Goal: Task Accomplishment & Management: Manage account settings

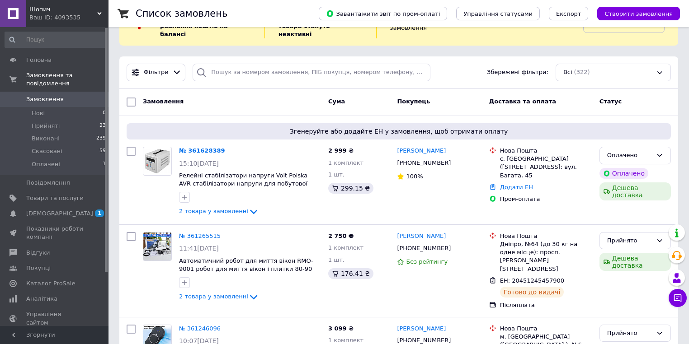
scroll to position [36, 0]
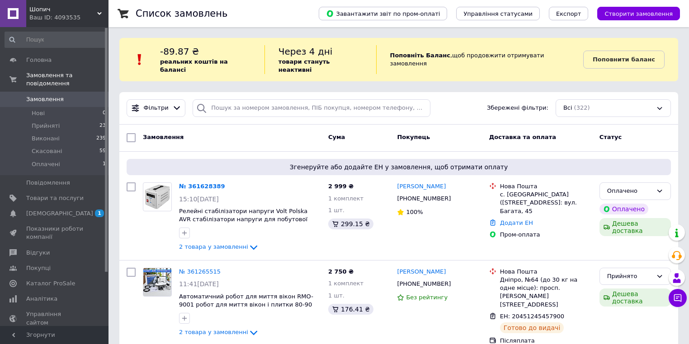
scroll to position [72, 0]
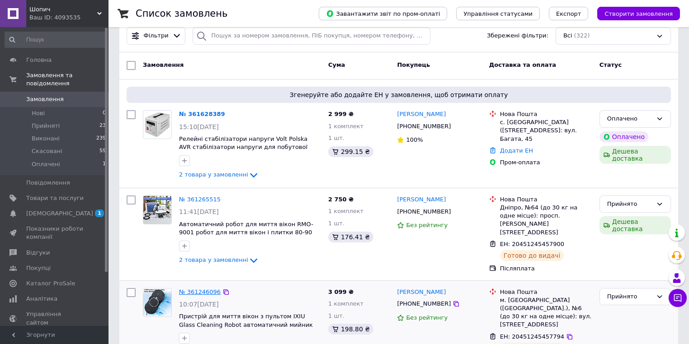
click at [203, 289] on link "№ 361246096" at bounding box center [200, 292] width 42 height 7
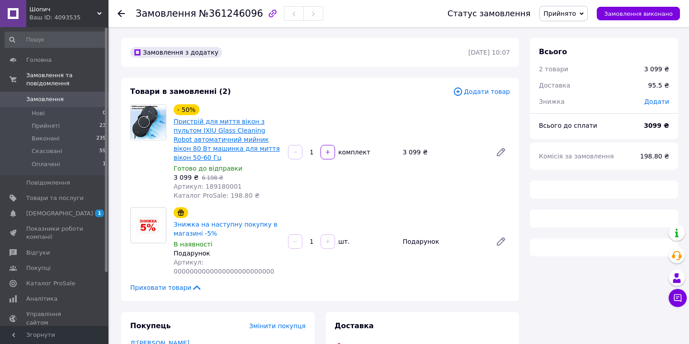
click at [230, 139] on link "Пристрій для миття вікон з пультом IXIU Glass Cleaning Robot автоматичний мийни…" at bounding box center [227, 139] width 106 height 43
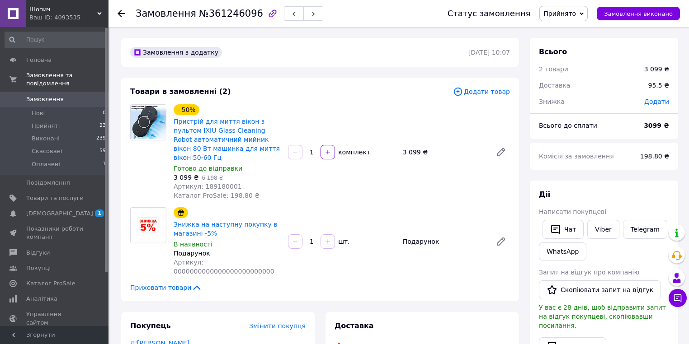
click at [58, 95] on span "Замовлення" at bounding box center [45, 99] width 38 height 8
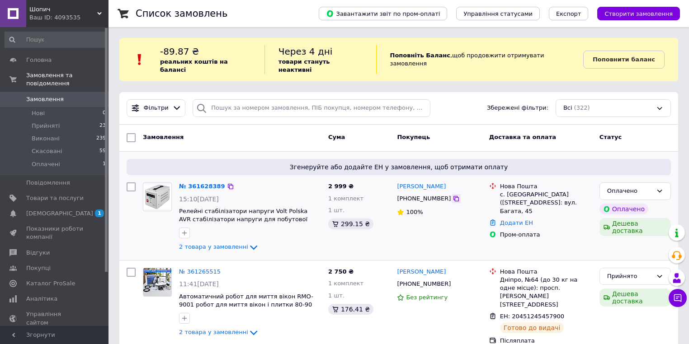
click at [452, 195] on icon at bounding box center [455, 198] width 7 height 7
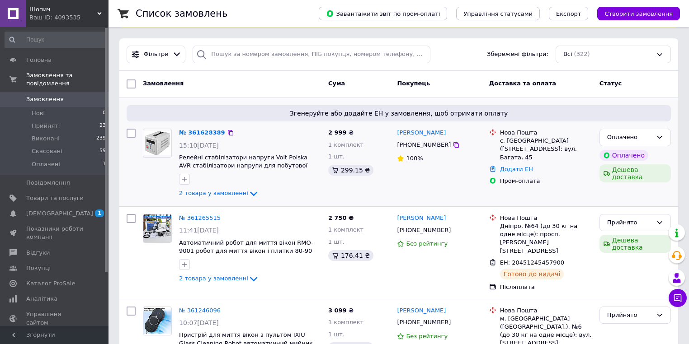
scroll to position [36, 0]
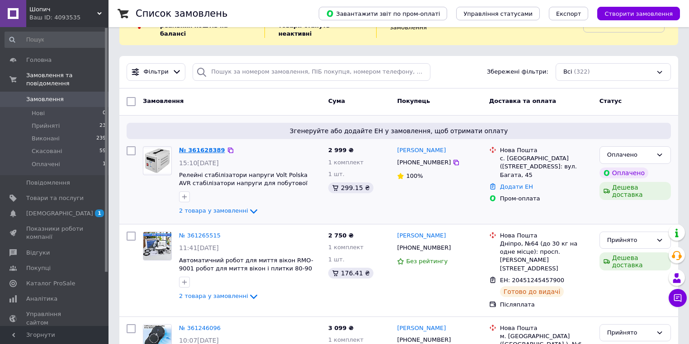
click at [209, 147] on link "№ 361628389" at bounding box center [202, 150] width 46 height 7
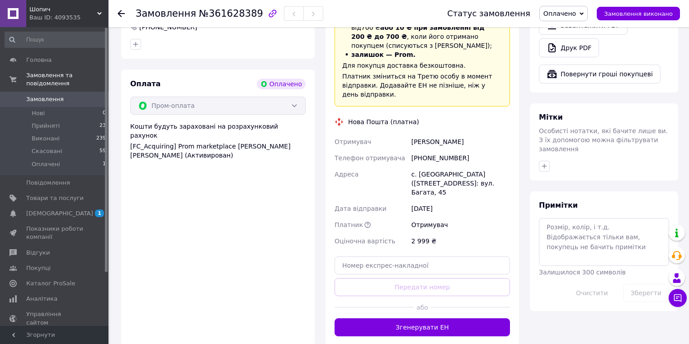
scroll to position [542, 0]
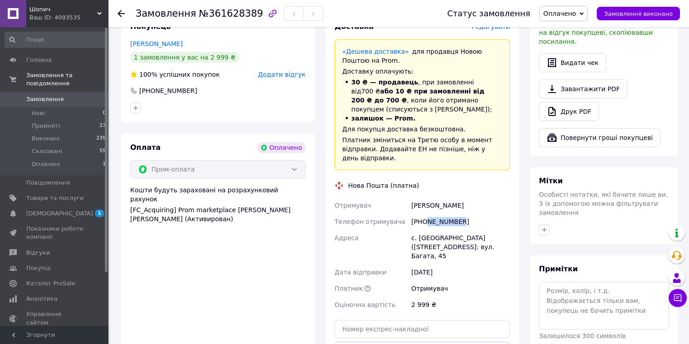
drag, startPoint x: 455, startPoint y: 207, endPoint x: 424, endPoint y: 209, distance: 31.7
click at [424, 214] on div "[PHONE_NUMBER]" at bounding box center [460, 222] width 102 height 16
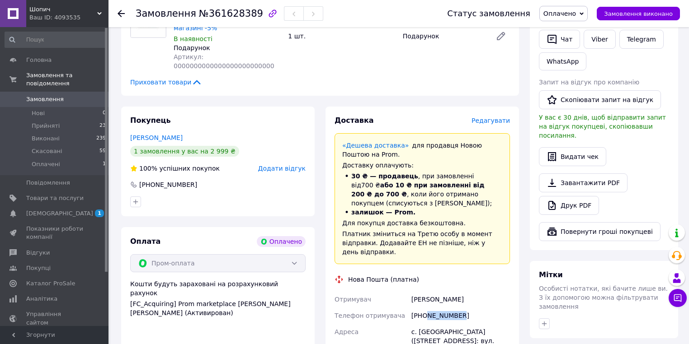
scroll to position [506, 0]
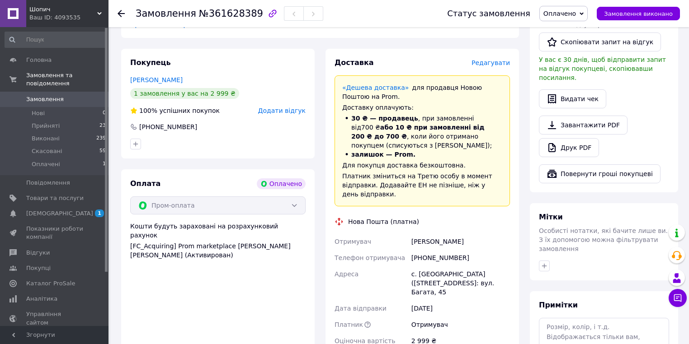
click at [462, 266] on div "с. [GEOGRAPHIC_DATA] ([STREET_ADDRESS]: вул. Багата, 45" at bounding box center [460, 283] width 102 height 34
drag, startPoint x: 457, startPoint y: 244, endPoint x: 423, endPoint y: 244, distance: 33.9
click at [423, 250] on div "[PHONE_NUMBER]" at bounding box center [460, 258] width 102 height 16
copy div "0986544903"
drag, startPoint x: 475, startPoint y: 228, endPoint x: 410, endPoint y: 229, distance: 64.6
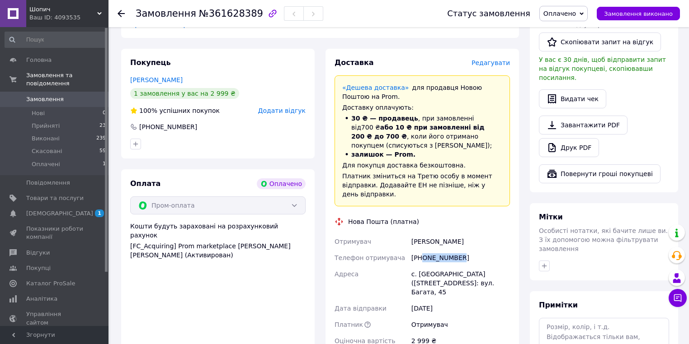
click at [410, 234] on div "Кузьменко Олександр" at bounding box center [460, 242] width 102 height 16
copy div "Кузьменко Олександр"
drag, startPoint x: 457, startPoint y: 240, endPoint x: 413, endPoint y: 239, distance: 44.3
click at [413, 250] on div "[PHONE_NUMBER]" at bounding box center [460, 258] width 102 height 16
copy div "[PHONE_NUMBER]"
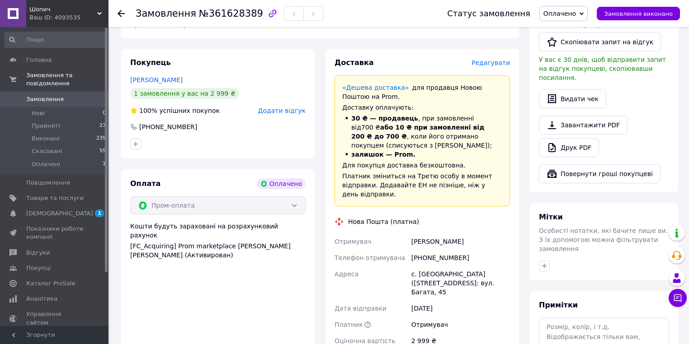
click at [432, 266] on div "с. [GEOGRAPHIC_DATA] ([STREET_ADDRESS]: вул. Багата, 45" at bounding box center [460, 283] width 102 height 34
click at [419, 266] on div "с. [GEOGRAPHIC_DATA] ([STREET_ADDRESS]: вул. Багата, 45" at bounding box center [460, 283] width 102 height 34
drag, startPoint x: 418, startPoint y: 258, endPoint x: 449, endPoint y: 257, distance: 30.8
click at [449, 266] on div "с. [GEOGRAPHIC_DATA] ([STREET_ADDRESS]: вул. Багата, 45" at bounding box center [460, 283] width 102 height 34
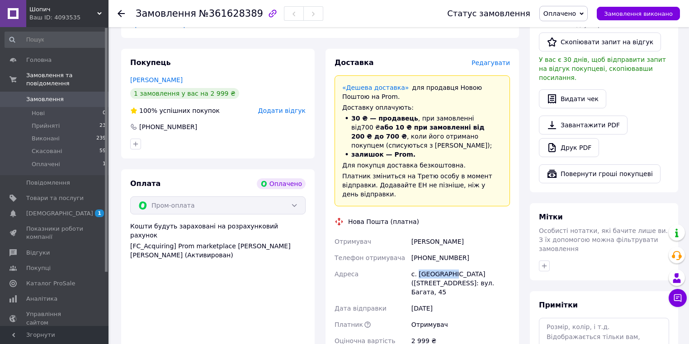
copy div "Богданівка"
drag, startPoint x: 433, startPoint y: 259, endPoint x: 454, endPoint y: 177, distance: 85.2
click at [454, 177] on div "Платник зміниться на Третю особу в момент відправки. Додавайте ЕН не пізніше, н…" at bounding box center [422, 185] width 160 height 27
drag, startPoint x: 416, startPoint y: 260, endPoint x: 447, endPoint y: 260, distance: 31.6
click at [447, 266] on div "с. [GEOGRAPHIC_DATA] ([STREET_ADDRESS]: вул. Багата, 45" at bounding box center [460, 283] width 102 height 34
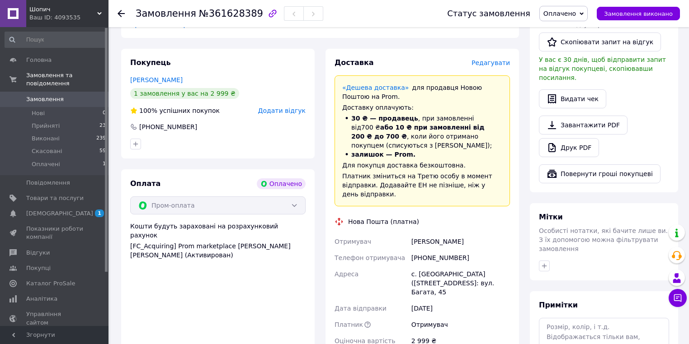
drag, startPoint x: 442, startPoint y: 256, endPoint x: 452, endPoint y: 260, distance: 10.7
click at [450, 266] on div "с. [GEOGRAPHIC_DATA] ([STREET_ADDRESS]: вул. Багата, 45" at bounding box center [460, 283] width 102 height 34
drag, startPoint x: 447, startPoint y: 258, endPoint x: 418, endPoint y: 259, distance: 28.9
click at [418, 266] on div "с. [GEOGRAPHIC_DATA] ([STREET_ADDRESS]: вул. Багата, 45" at bounding box center [460, 283] width 102 height 34
drag, startPoint x: 420, startPoint y: 258, endPoint x: 435, endPoint y: 262, distance: 15.5
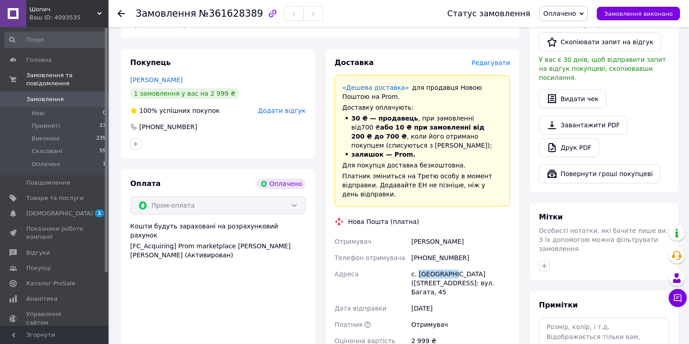
click at [435, 266] on div "с. [GEOGRAPHIC_DATA] ([STREET_ADDRESS]: вул. Багата, 45" at bounding box center [460, 283] width 102 height 34
drag, startPoint x: 448, startPoint y: 258, endPoint x: 418, endPoint y: 259, distance: 30.8
click at [418, 266] on div "с. [GEOGRAPHIC_DATA] ([STREET_ADDRESS]: вул. Багата, 45" at bounding box center [460, 283] width 102 height 34
copy div "Богданівка"
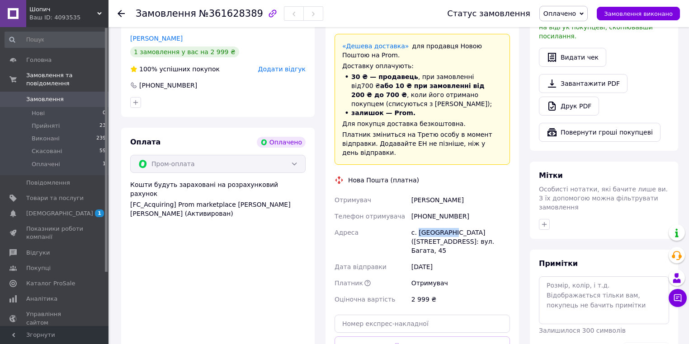
scroll to position [615, 0]
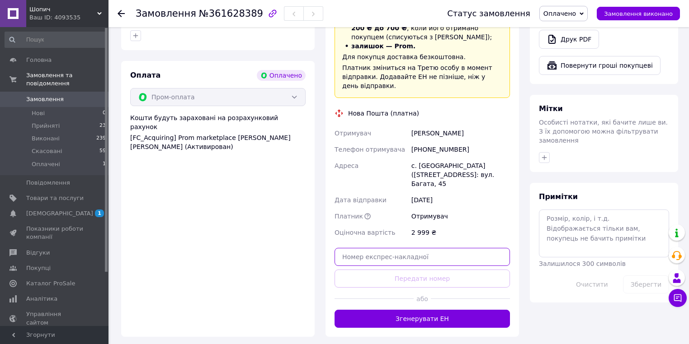
click at [399, 248] on input "text" at bounding box center [421, 257] width 175 height 18
paste input "20451247272817"
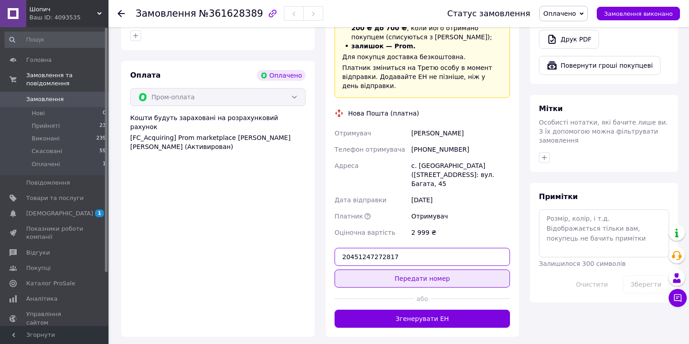
type input "20451247272817"
click at [401, 270] on button "Передати номер" at bounding box center [421, 279] width 175 height 18
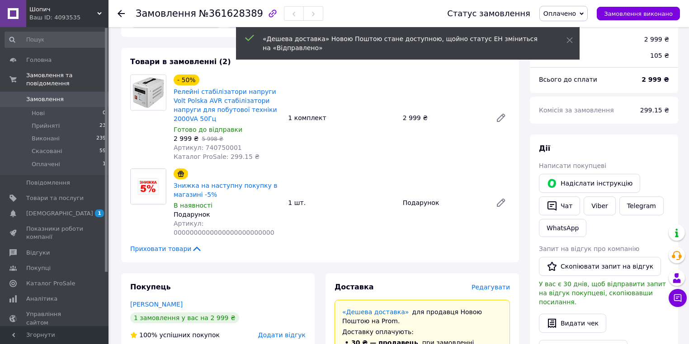
scroll to position [217, 0]
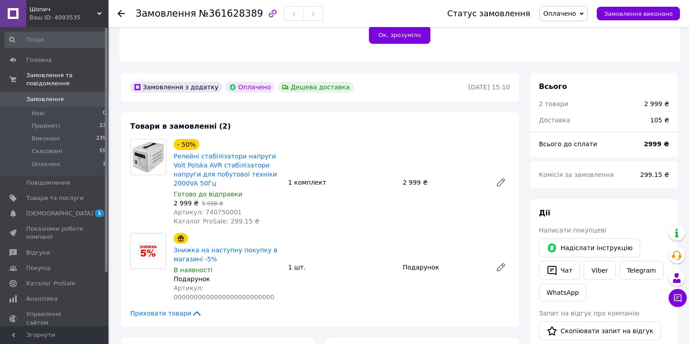
click at [63, 95] on span "Замовлення" at bounding box center [54, 99] width 57 height 8
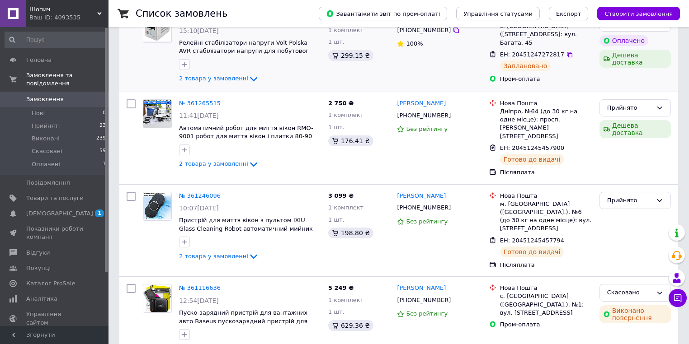
scroll to position [181, 0]
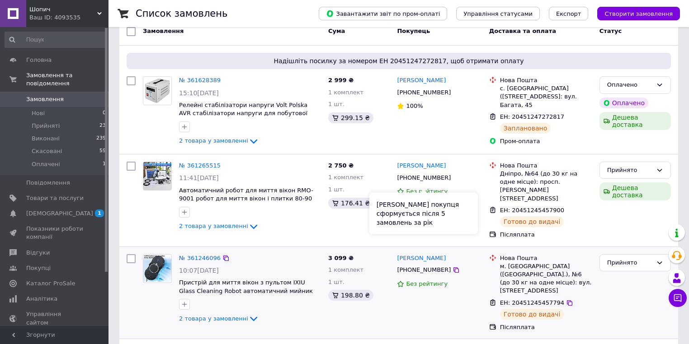
scroll to position [108, 0]
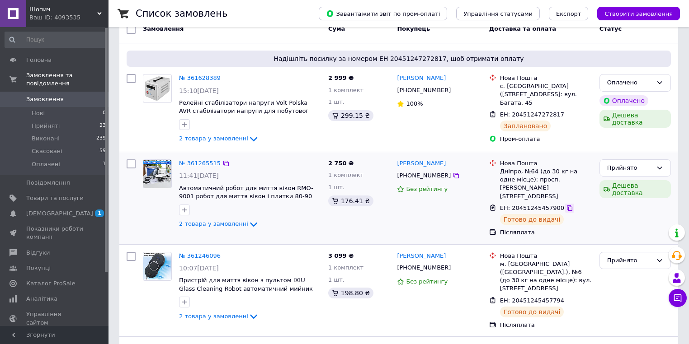
click at [567, 206] on icon at bounding box center [569, 208] width 5 height 5
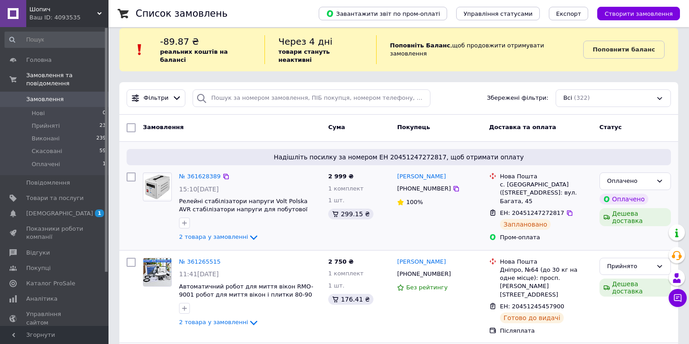
scroll to position [0, 0]
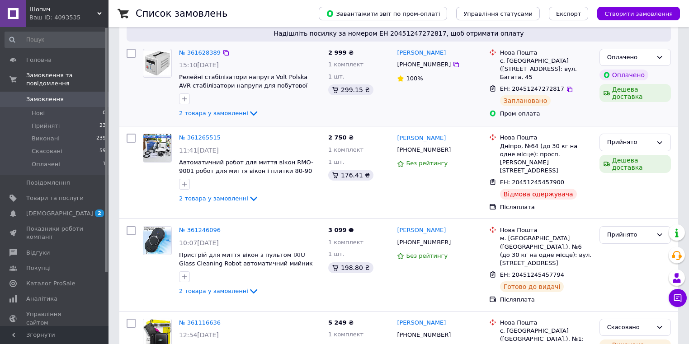
scroll to position [36, 0]
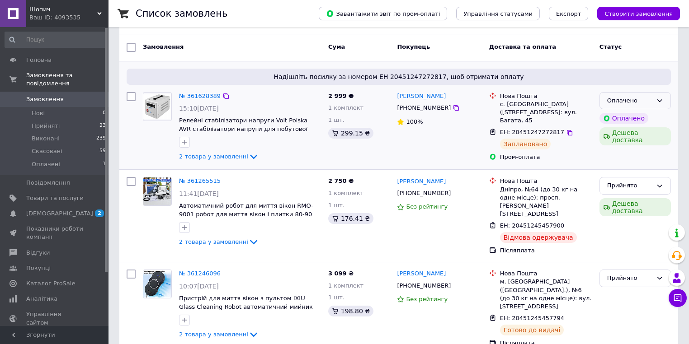
click at [669, 105] on div "Оплачено" at bounding box center [634, 101] width 71 height 18
click at [653, 117] on li "Прийнято" at bounding box center [635, 119] width 70 height 17
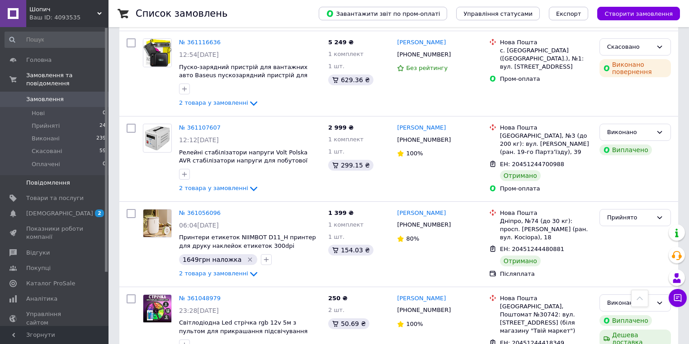
scroll to position [325, 0]
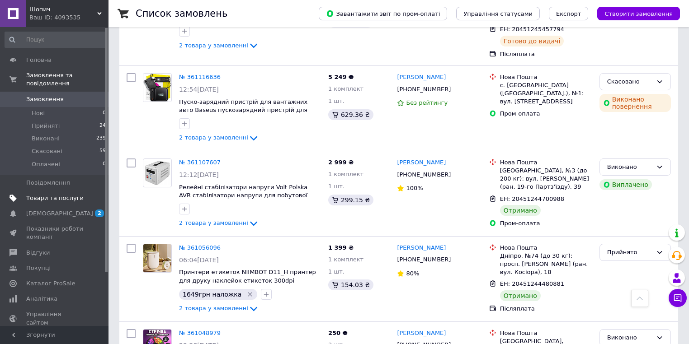
click at [44, 191] on link "Товари та послуги" at bounding box center [55, 198] width 111 height 15
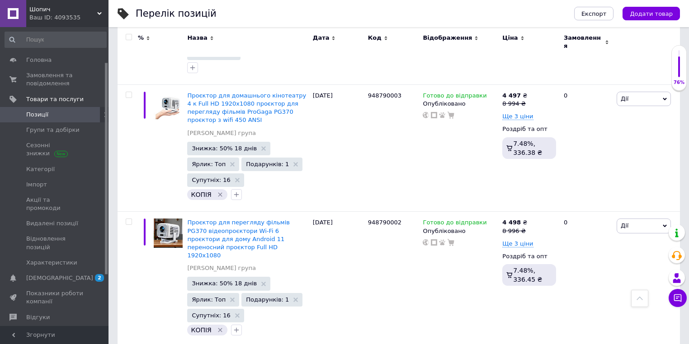
scroll to position [72, 0]
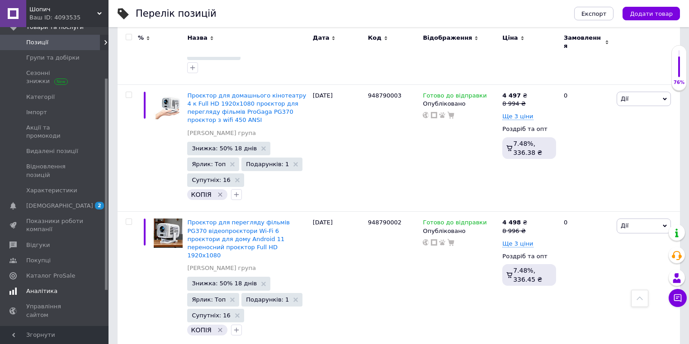
click at [39, 287] on span "Аналітика" at bounding box center [41, 291] width 31 height 8
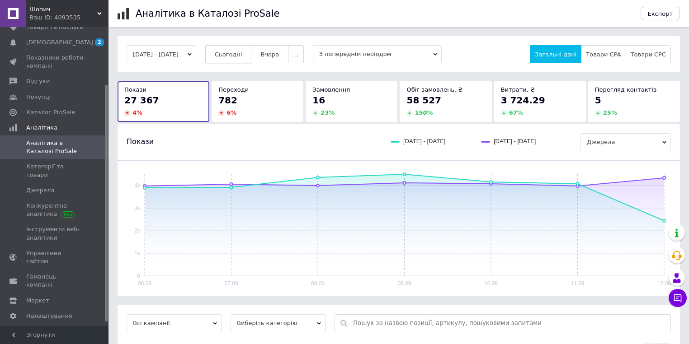
click at [242, 55] on span "Сьогодні" at bounding box center [229, 54] width 28 height 7
